Goal: Task Accomplishment & Management: Manage account settings

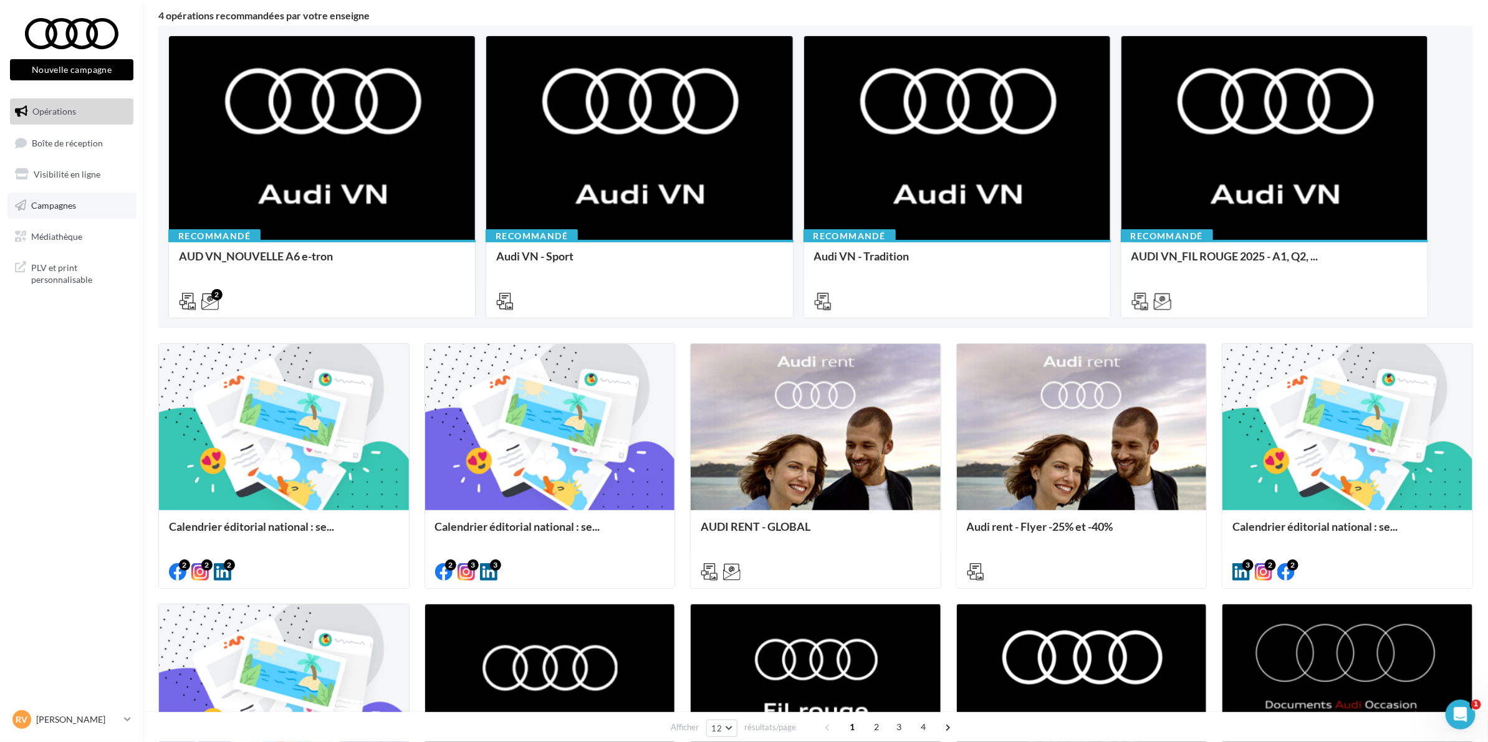
scroll to position [78, 0]
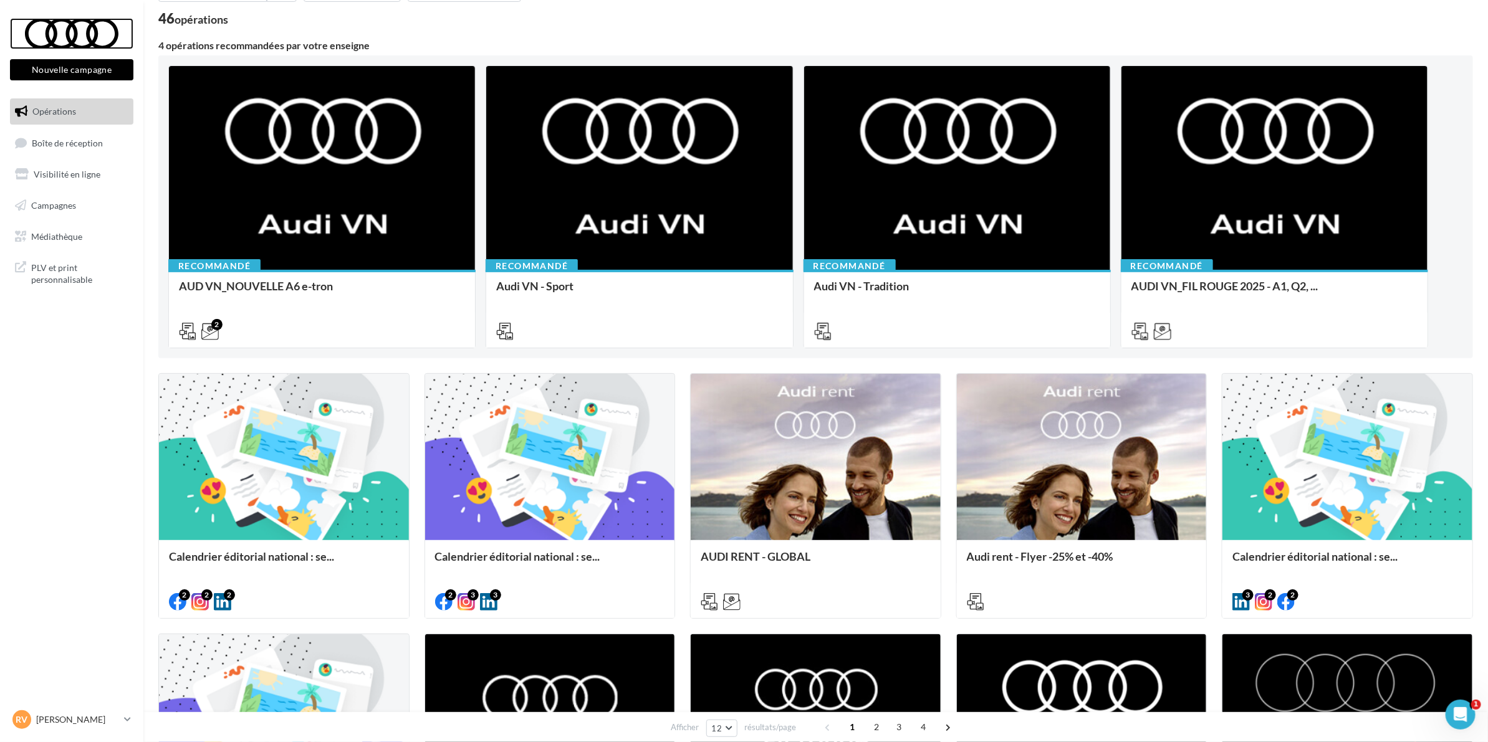
click at [60, 21] on div at bounding box center [72, 33] width 100 height 31
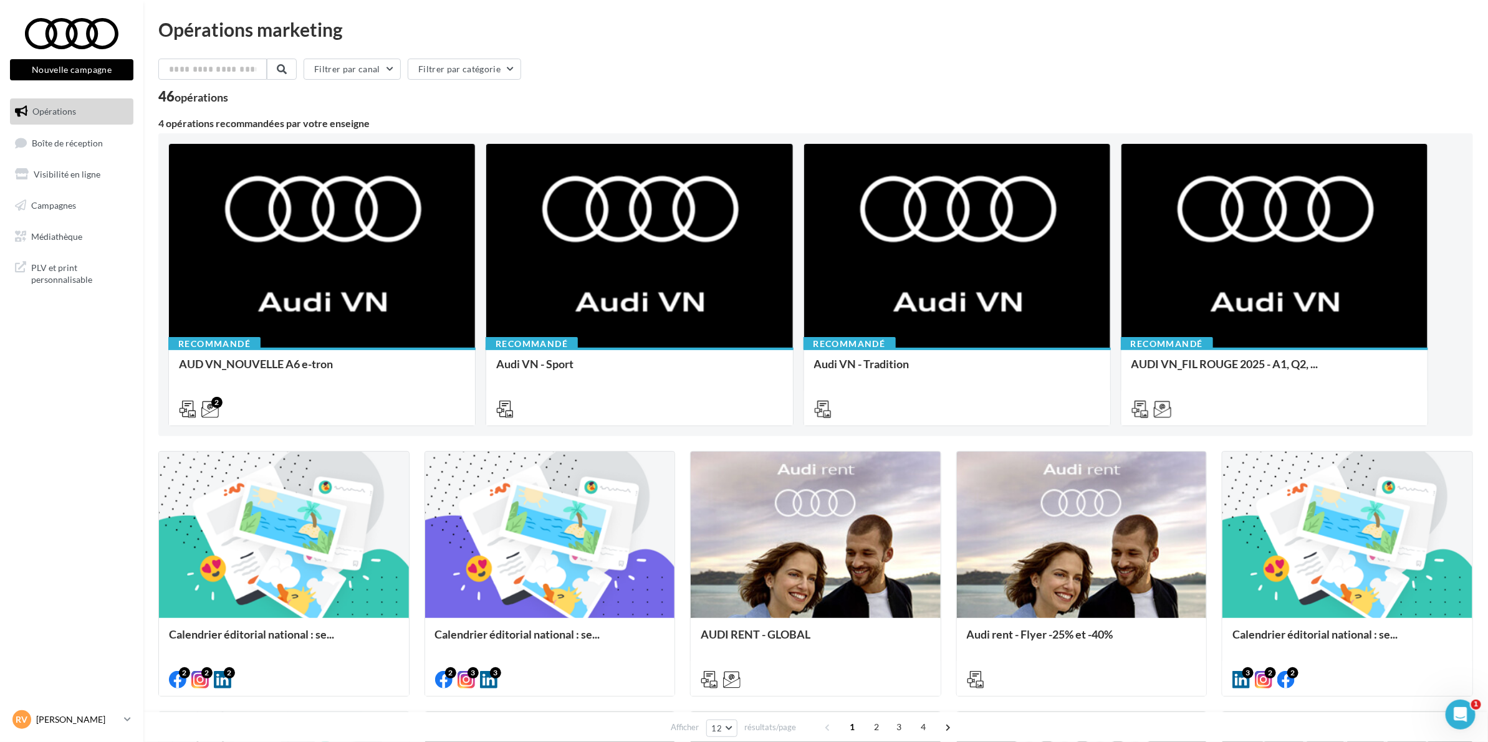
click at [89, 721] on p "[PERSON_NAME]" at bounding box center [77, 720] width 83 height 12
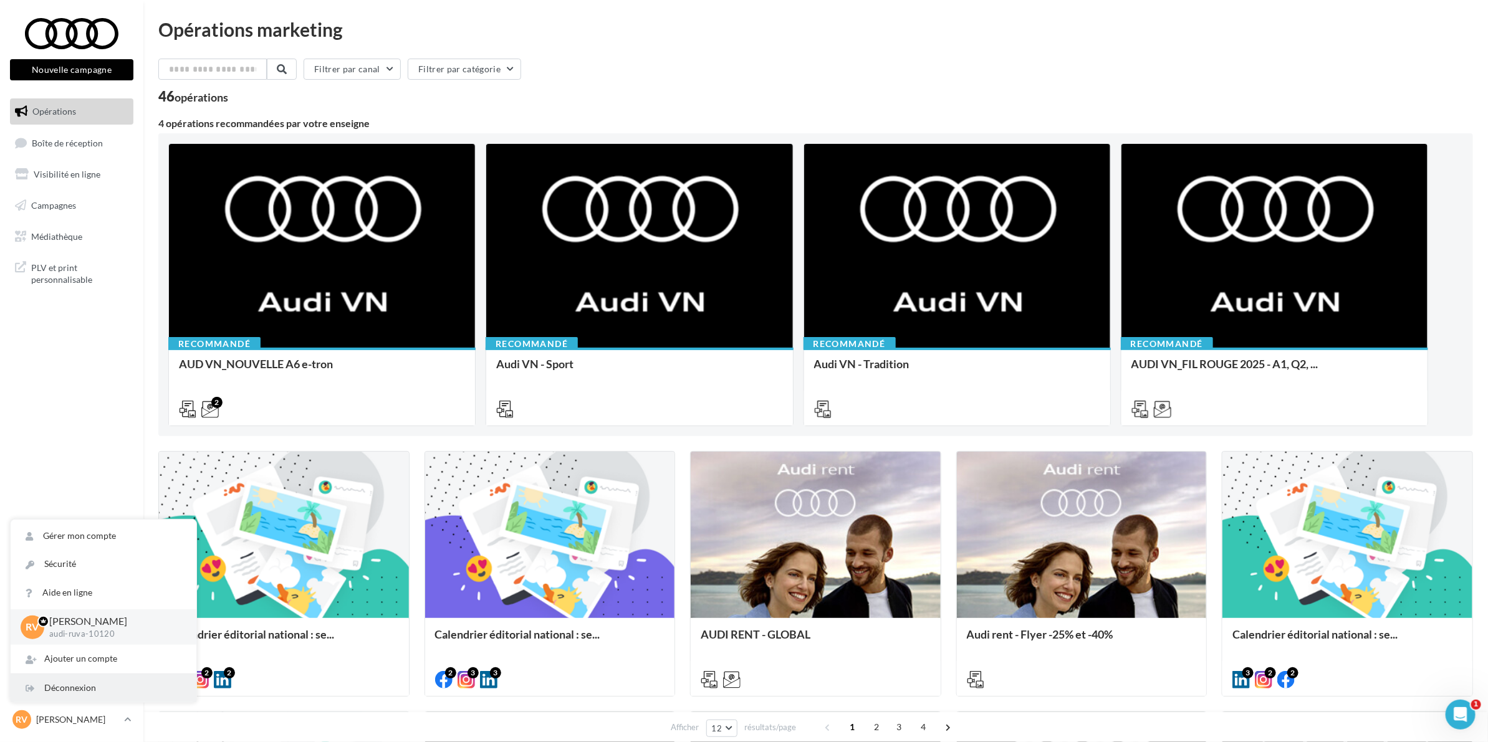
click at [75, 693] on div "Déconnexion" at bounding box center [104, 689] width 186 height 28
